Goal: Book appointment/travel/reservation

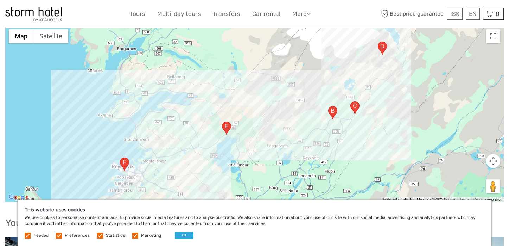
scroll to position [696, 0]
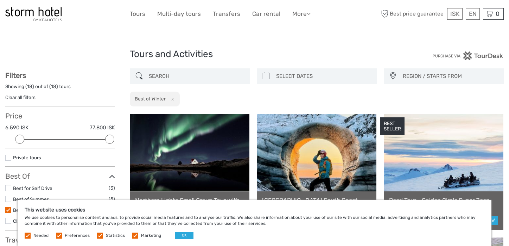
select select
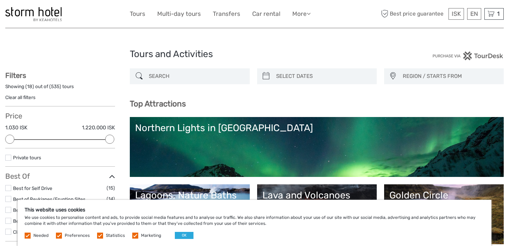
select select
